Goal: Task Accomplishment & Management: Book appointment/travel/reservation

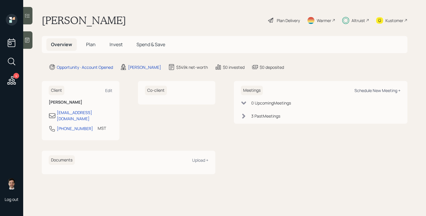
click at [373, 92] on div "Schedule New Meeting +" at bounding box center [377, 91] width 46 height 6
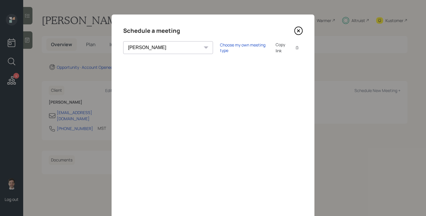
click at [155, 48] on select "[PERSON_NAME] [PERSON_NAME] [PERSON_NAME] [PERSON_NAME] [PERSON_NAME] [PERSON_N…" at bounding box center [168, 47] width 90 height 13
select select "ade3b313-576a-42c5-b346-1eb294908ae6"
click at [123, 41] on select "[PERSON_NAME] [PERSON_NAME] [PERSON_NAME] [PERSON_NAME] [PERSON_NAME] [PERSON_N…" at bounding box center [168, 47] width 90 height 13
click at [298, 32] on icon at bounding box center [298, 30] width 9 height 9
